Goal: Information Seeking & Learning: Understand process/instructions

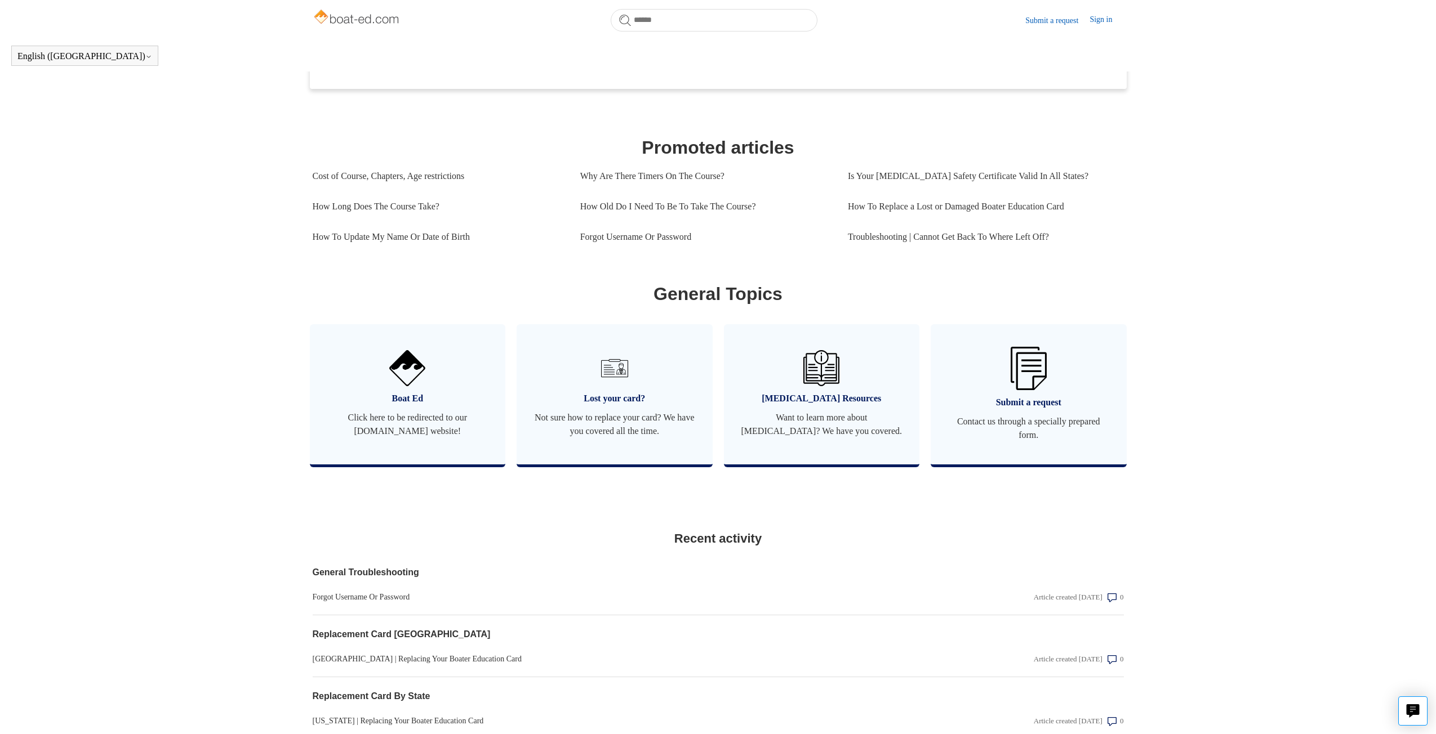
scroll to position [419, 0]
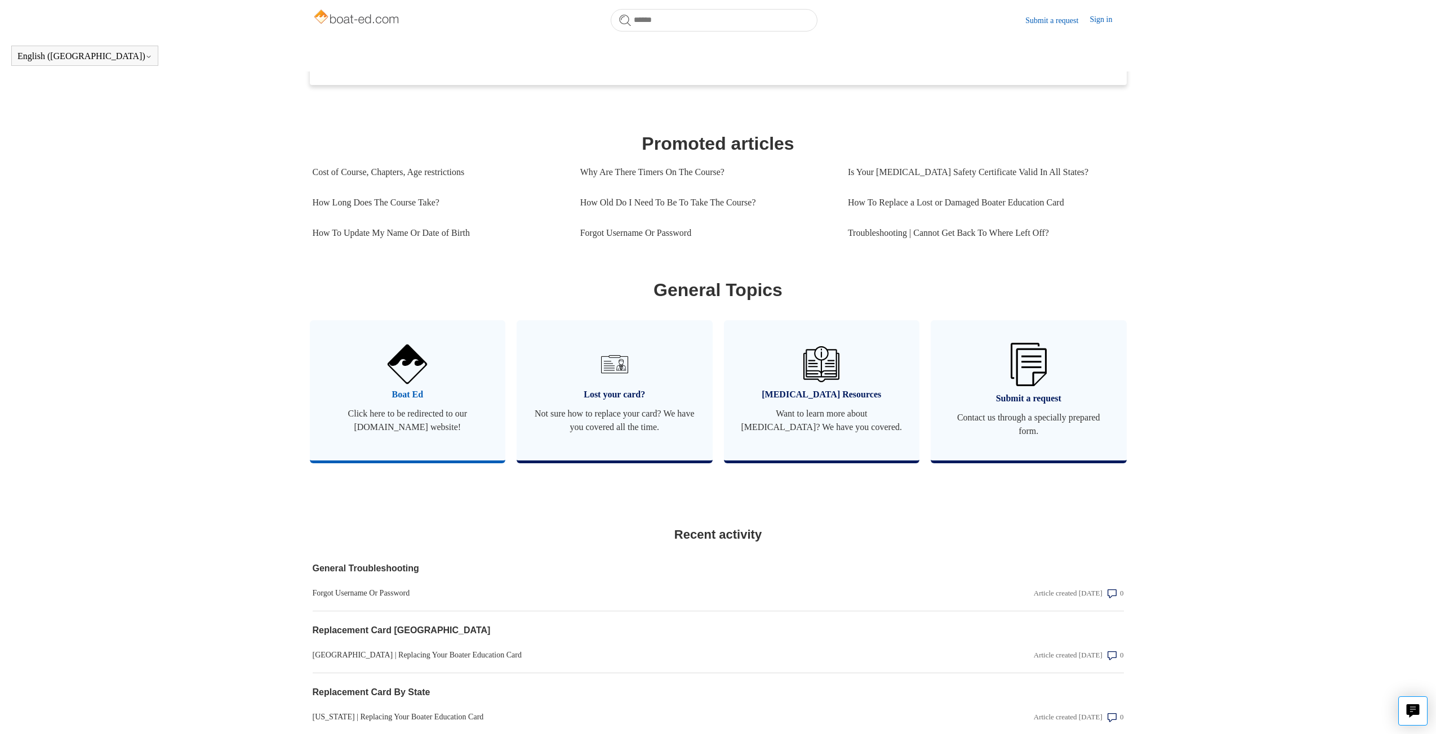
click at [403, 402] on span "Boat Ed" at bounding box center [408, 395] width 162 height 14
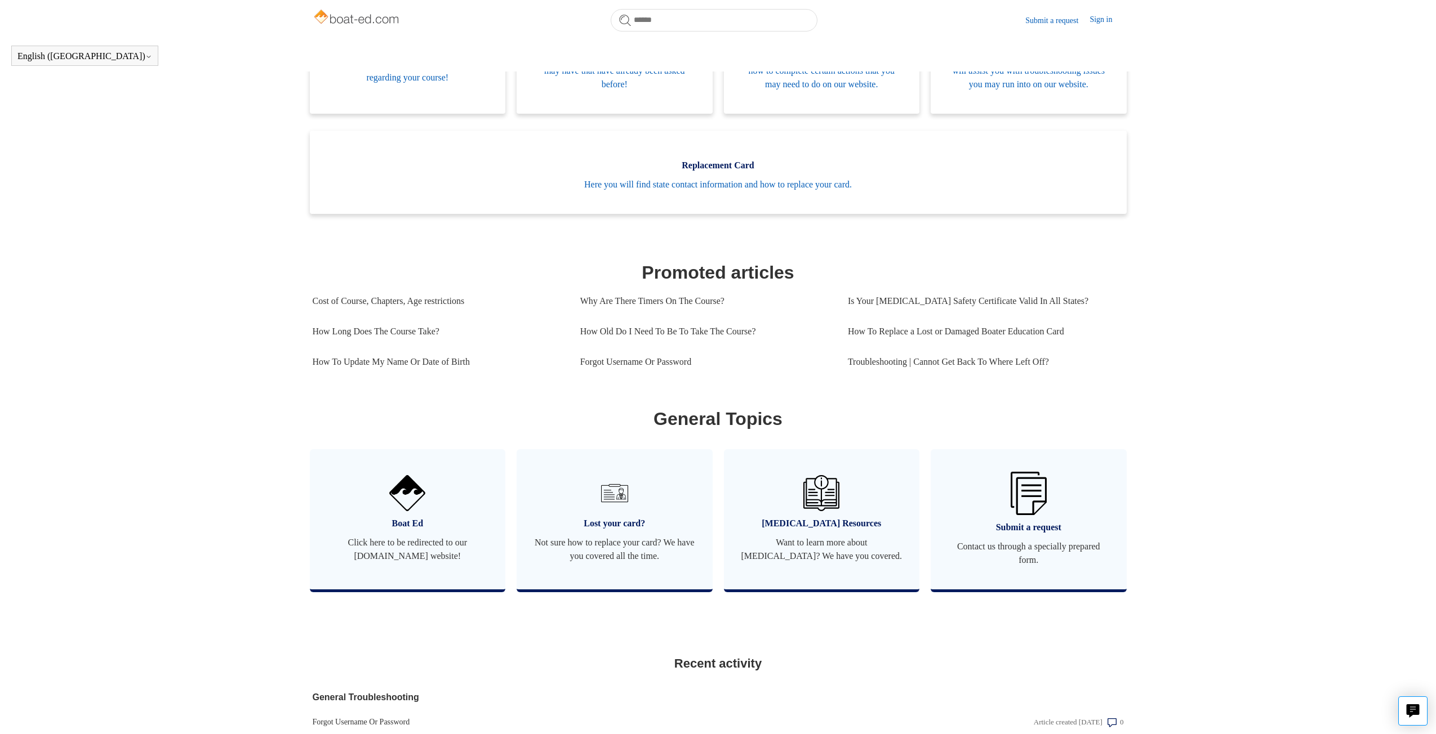
scroll to position [306, 0]
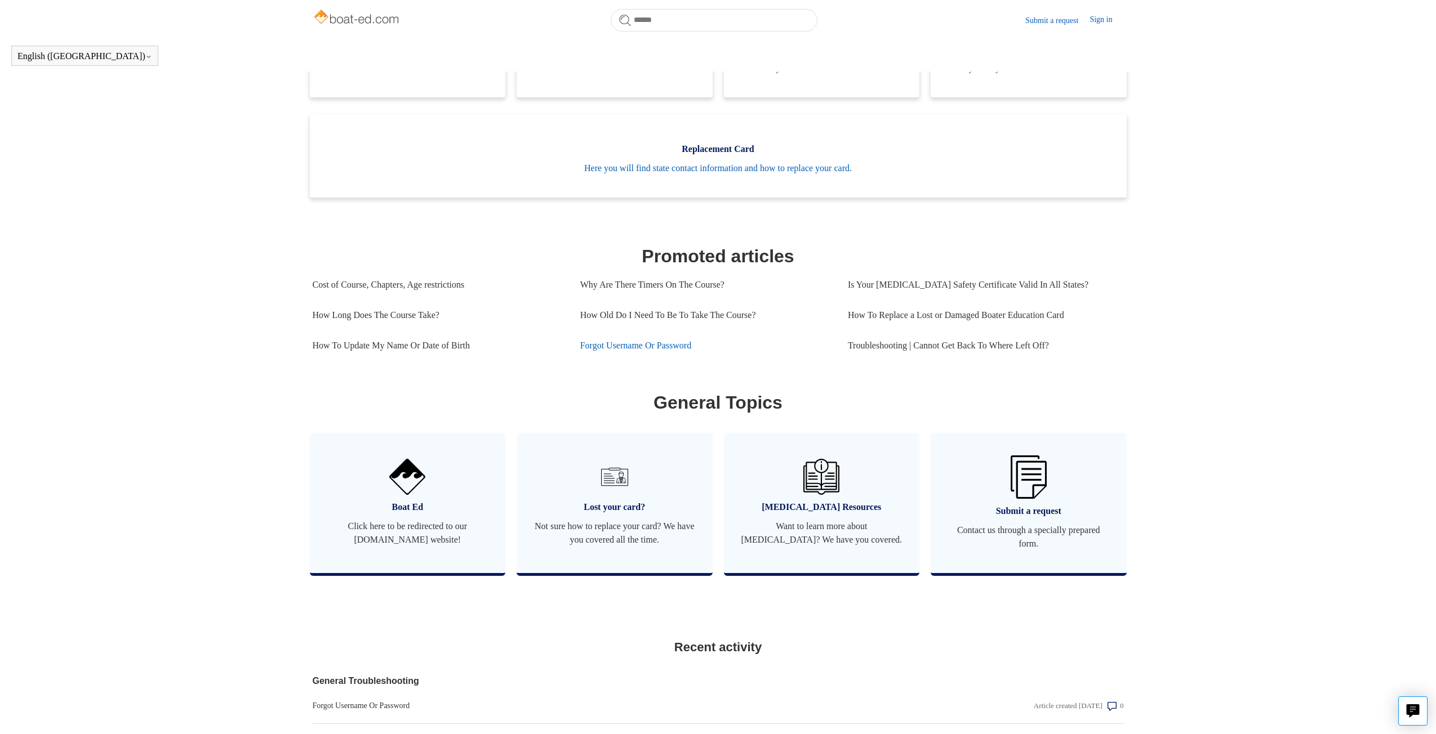
click at [648, 359] on link "Forgot Username Or Password" at bounding box center [705, 346] width 251 height 30
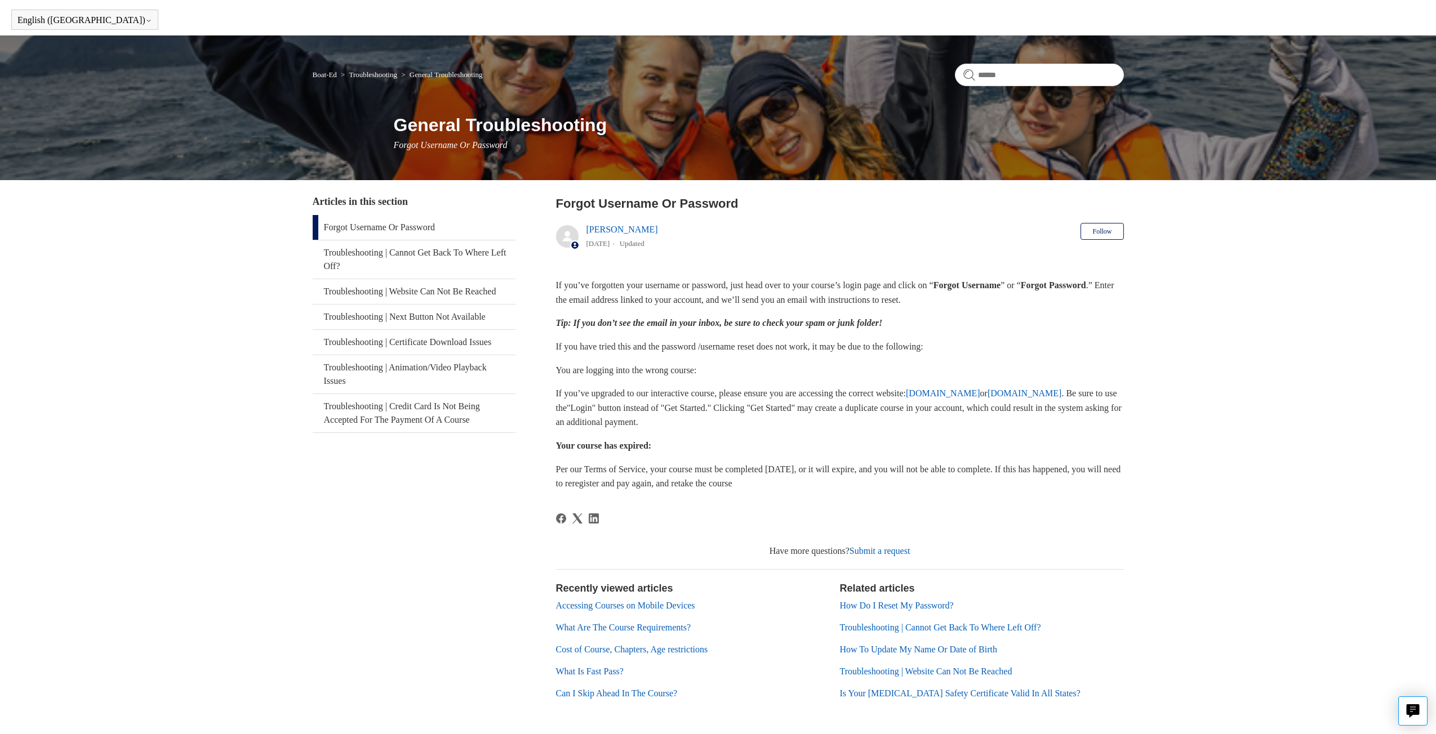
scroll to position [81, 0]
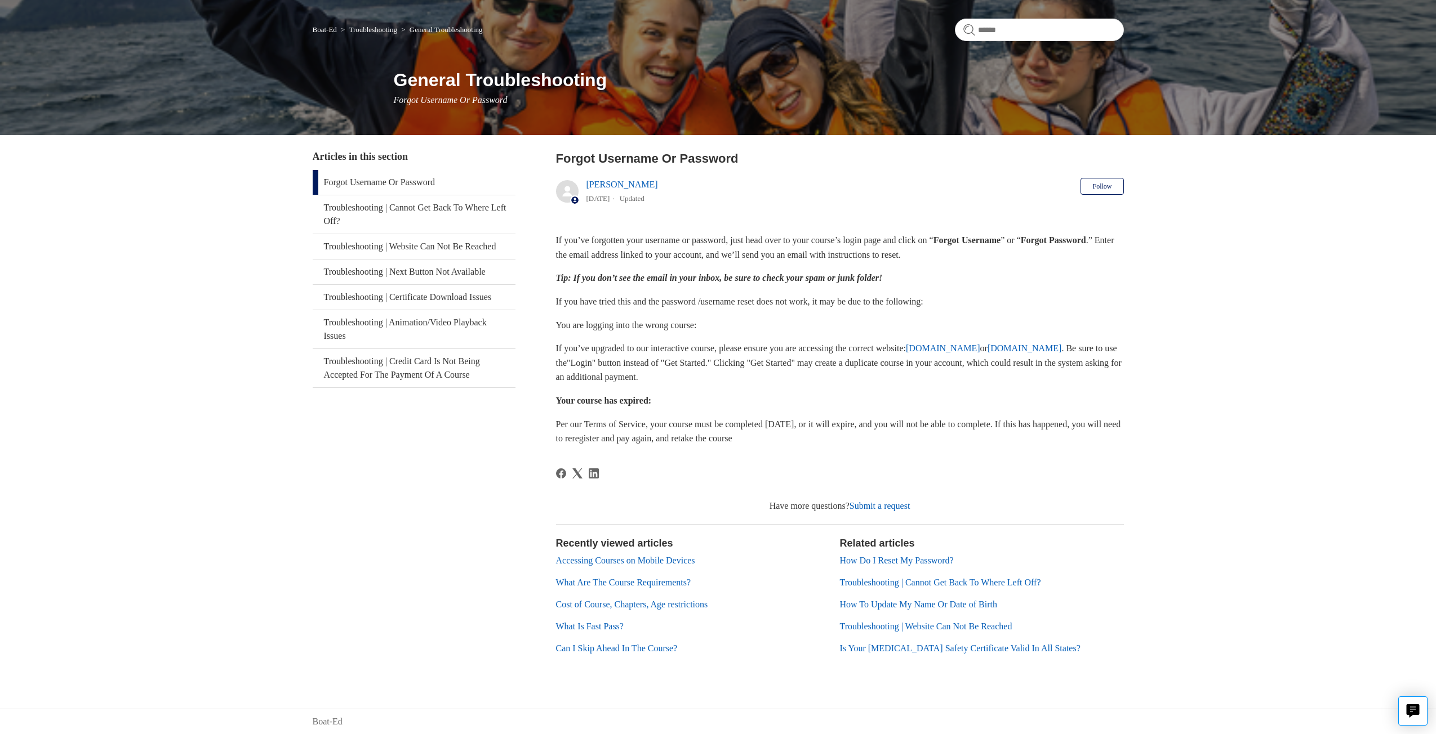
click at [884, 560] on link "How Do I Reset My Password?" at bounding box center [897, 561] width 114 height 10
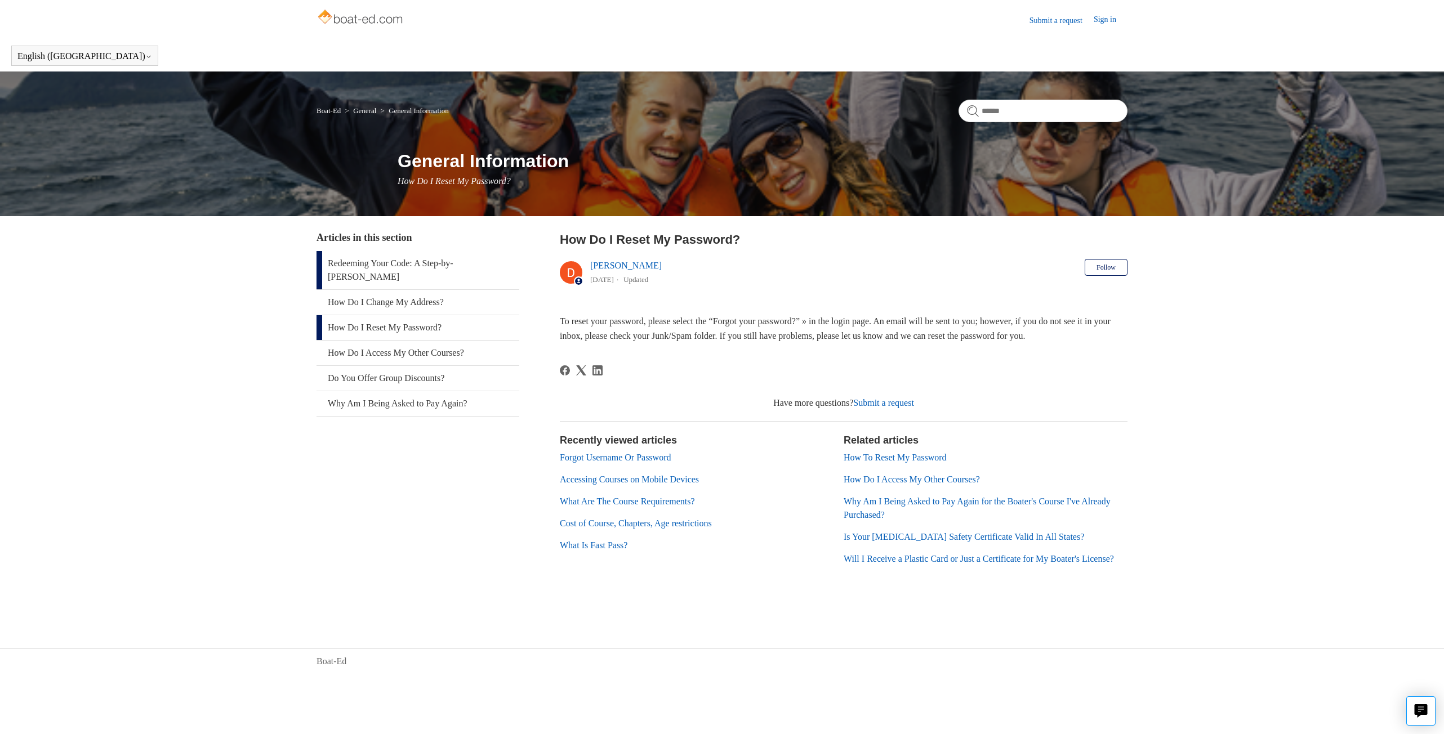
click at [430, 262] on link "Redeeming Your Code: A Step-by-Step Guide" at bounding box center [418, 270] width 203 height 38
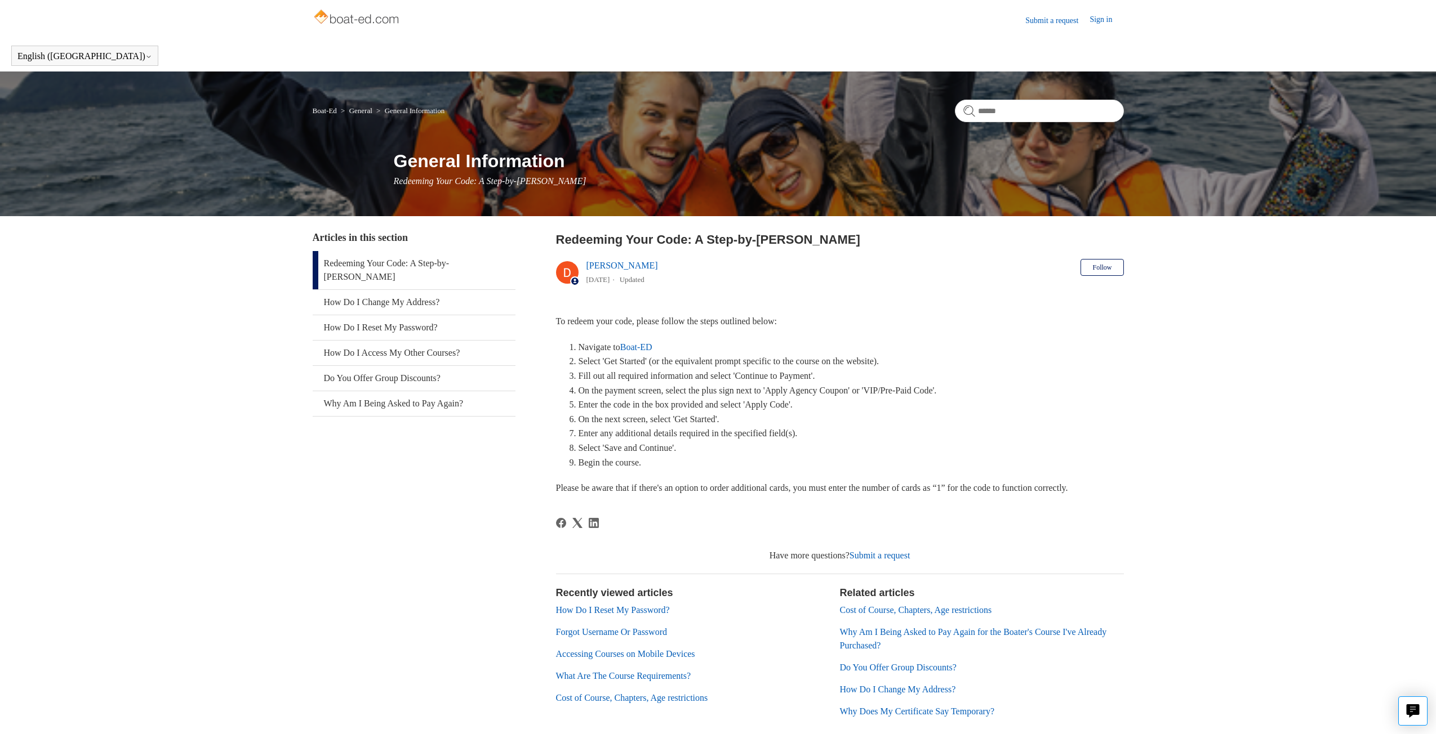
click at [326, 112] on link "Boat-Ed" at bounding box center [325, 110] width 24 height 8
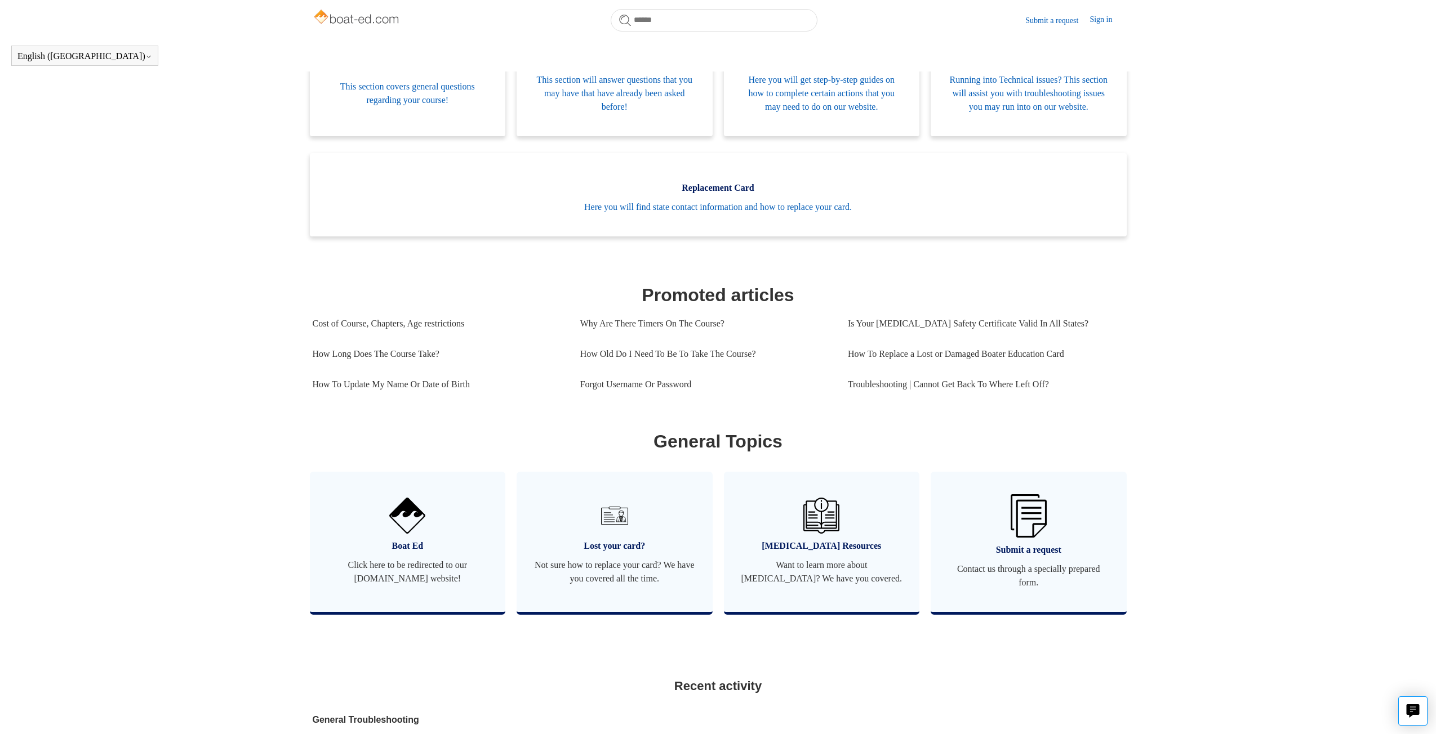
scroll to position [250, 0]
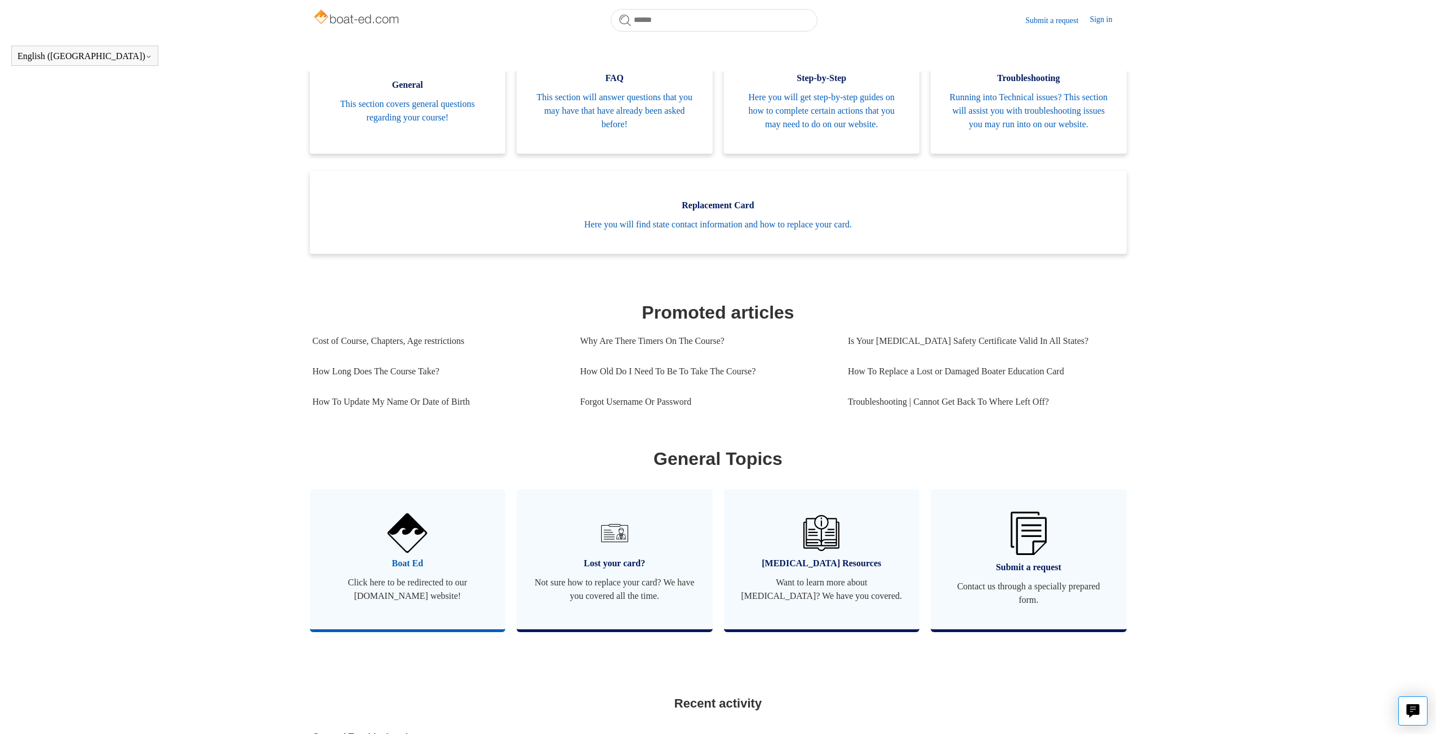
click at [398, 553] on img at bounding box center [406, 533] width 39 height 39
